Goal: Information Seeking & Learning: Learn about a topic

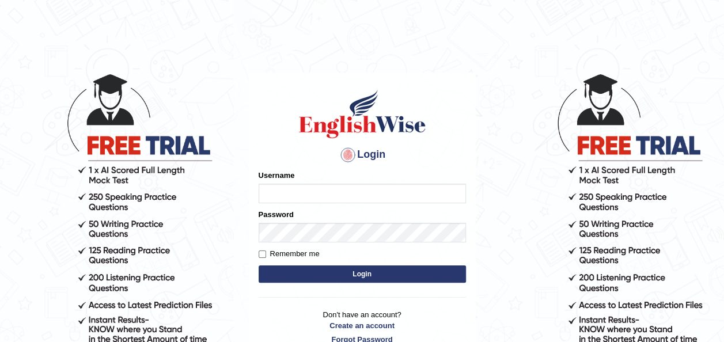
type input "maysi"
click at [347, 269] on button "Login" at bounding box center [362, 274] width 207 height 17
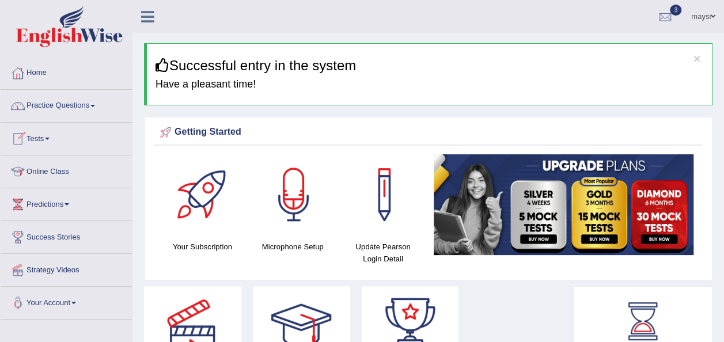
click at [50, 138] on span at bounding box center [47, 139] width 5 height 2
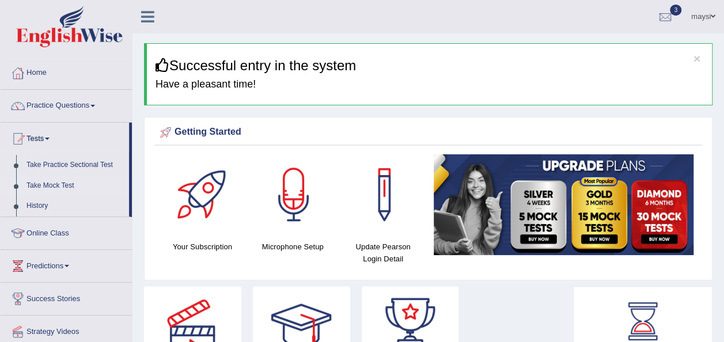
click at [50, 186] on link "Take Mock Test" at bounding box center [75, 186] width 108 height 21
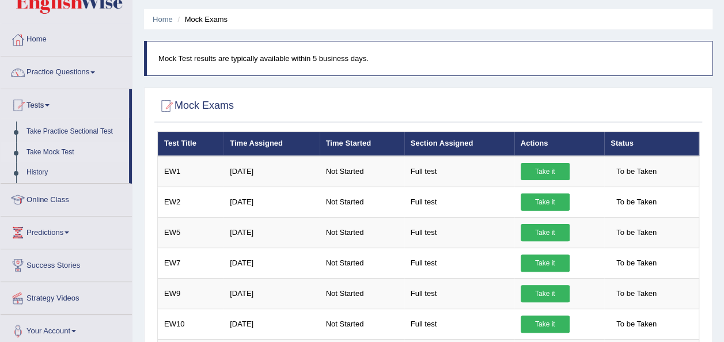
scroll to position [31, 0]
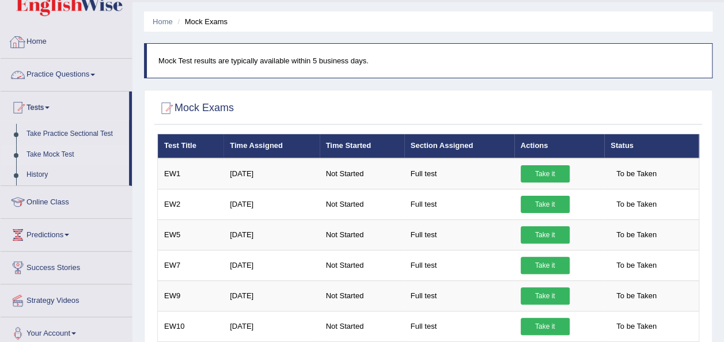
click at [84, 75] on link "Practice Questions" at bounding box center [66, 73] width 131 height 29
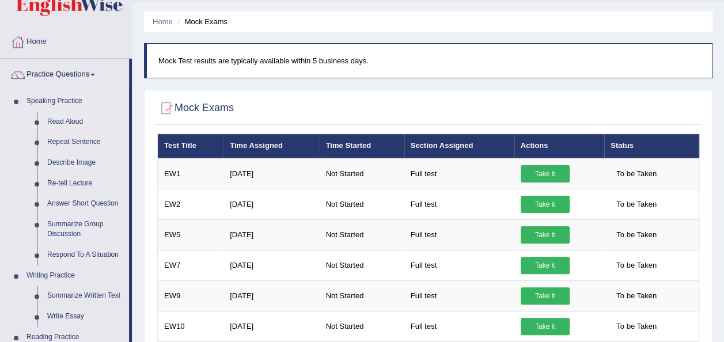
click at [75, 118] on link "Read Aloud" at bounding box center [85, 122] width 87 height 21
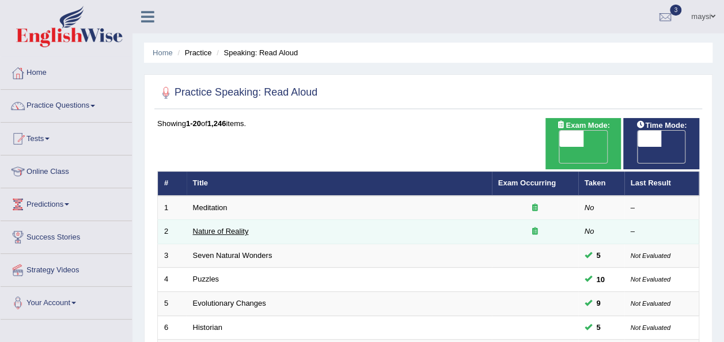
click at [213, 227] on link "Nature of Reality" at bounding box center [221, 231] width 56 height 9
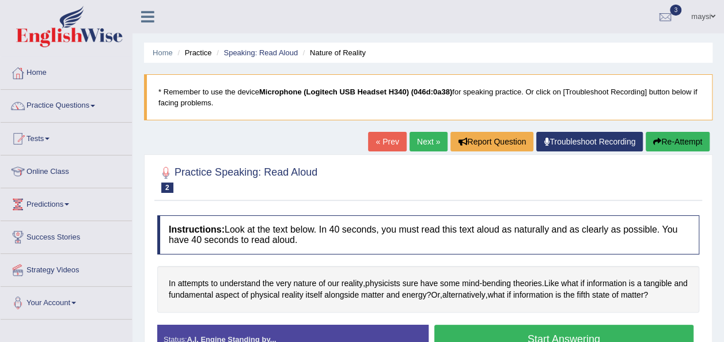
click at [502, 332] on button "Start Answering" at bounding box center [564, 339] width 260 height 29
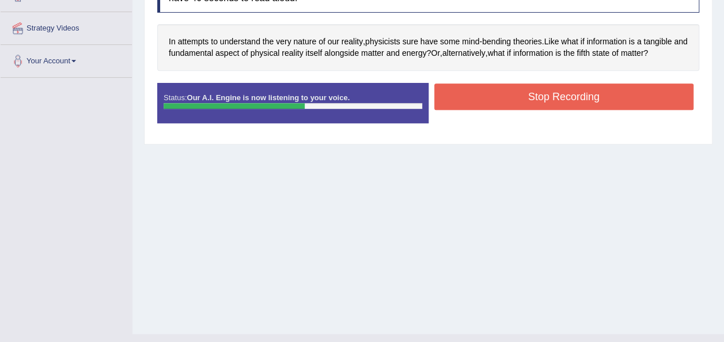
scroll to position [241, 0]
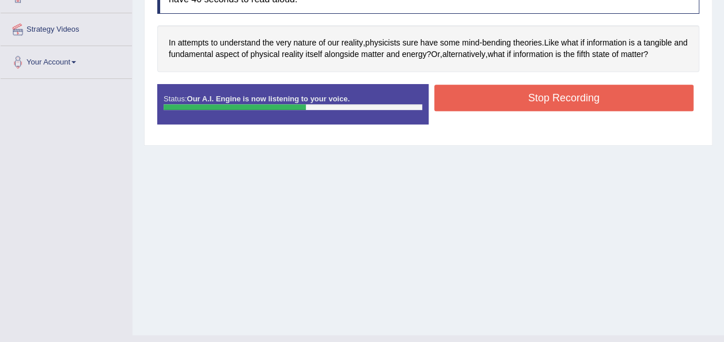
click at [597, 94] on button "Stop Recording" at bounding box center [564, 98] width 260 height 27
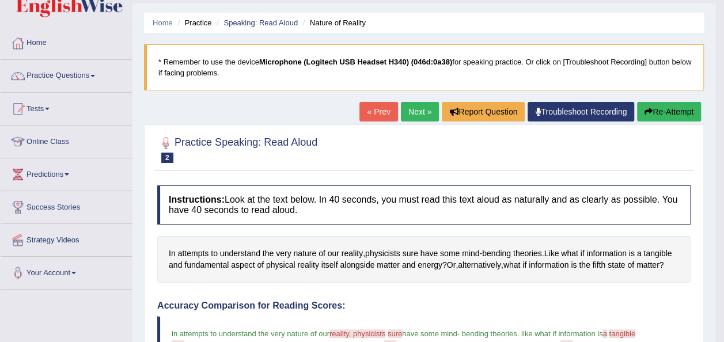
scroll to position [13, 0]
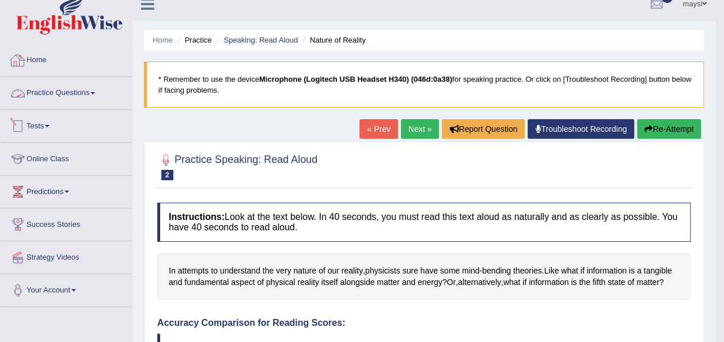
click at [51, 123] on link "Tests" at bounding box center [66, 124] width 131 height 29
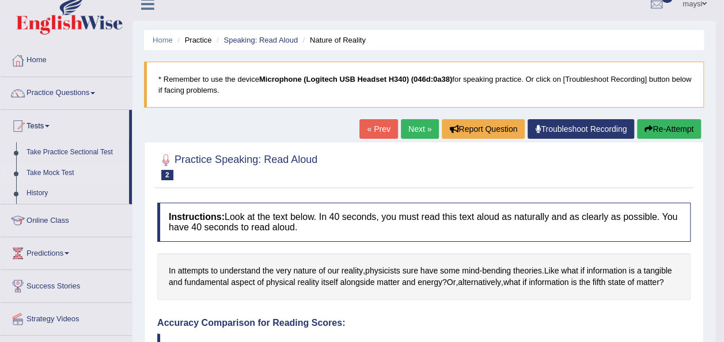
click at [45, 171] on link "Take Mock Test" at bounding box center [75, 173] width 108 height 21
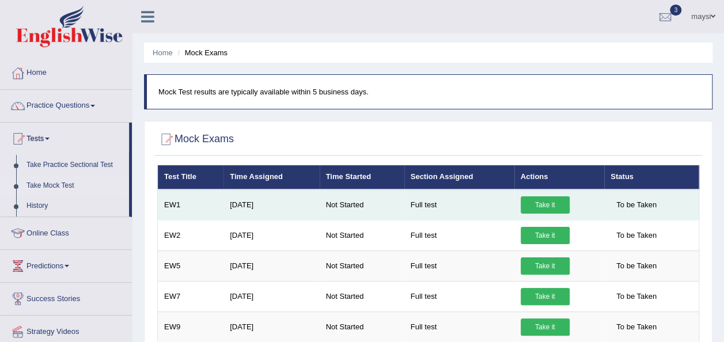
click at [547, 201] on link "Take it" at bounding box center [545, 204] width 49 height 17
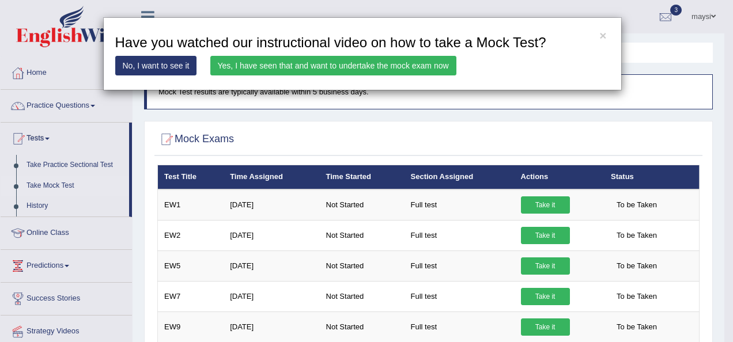
click at [231, 68] on link "Yes, I have seen that and want to undertake the mock exam now" at bounding box center [333, 66] width 246 height 20
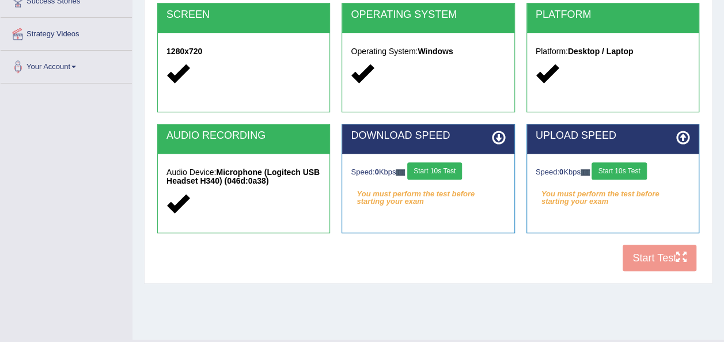
scroll to position [263, 0]
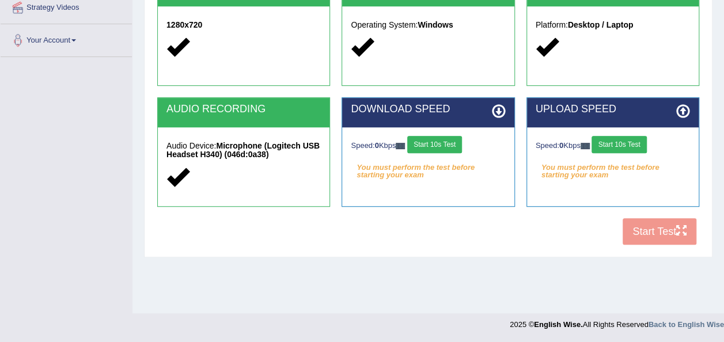
click at [448, 142] on button "Start 10s Test" at bounding box center [434, 144] width 55 height 17
click at [617, 148] on button "Start 10s Test" at bounding box center [619, 144] width 55 height 17
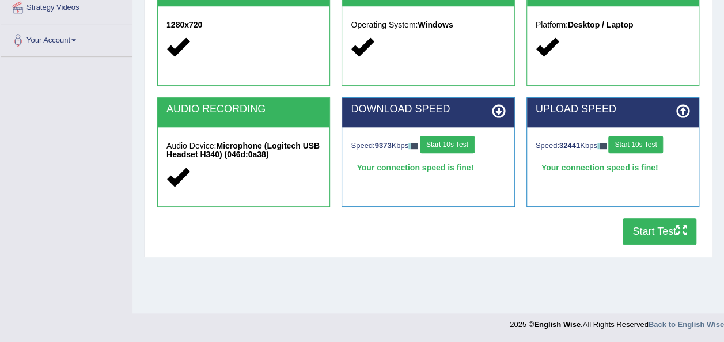
click at [643, 236] on button "Start Test" at bounding box center [660, 231] width 74 height 27
